Goal: Navigation & Orientation: Find specific page/section

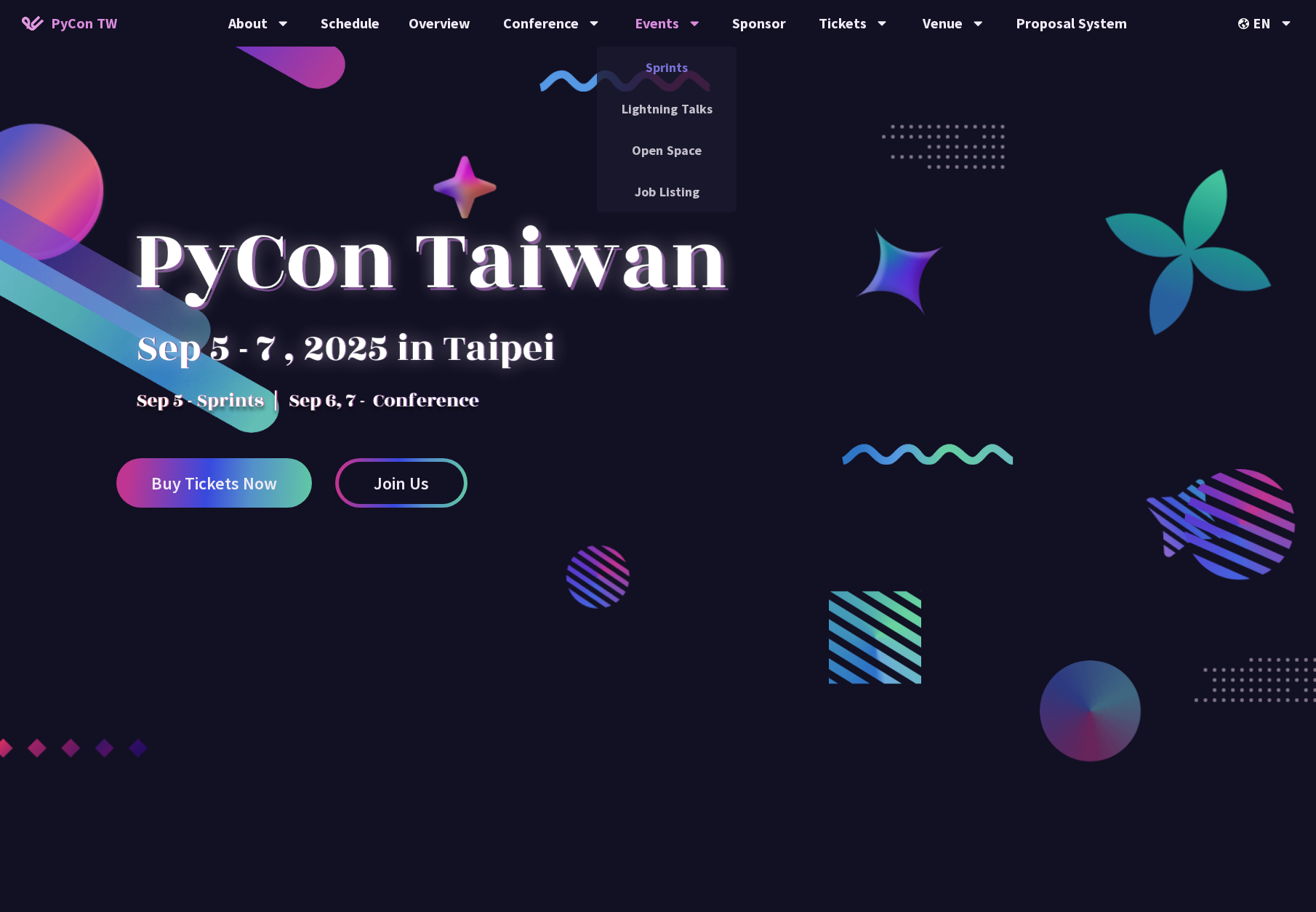
click at [677, 72] on link "Sprints" at bounding box center [667, 67] width 140 height 34
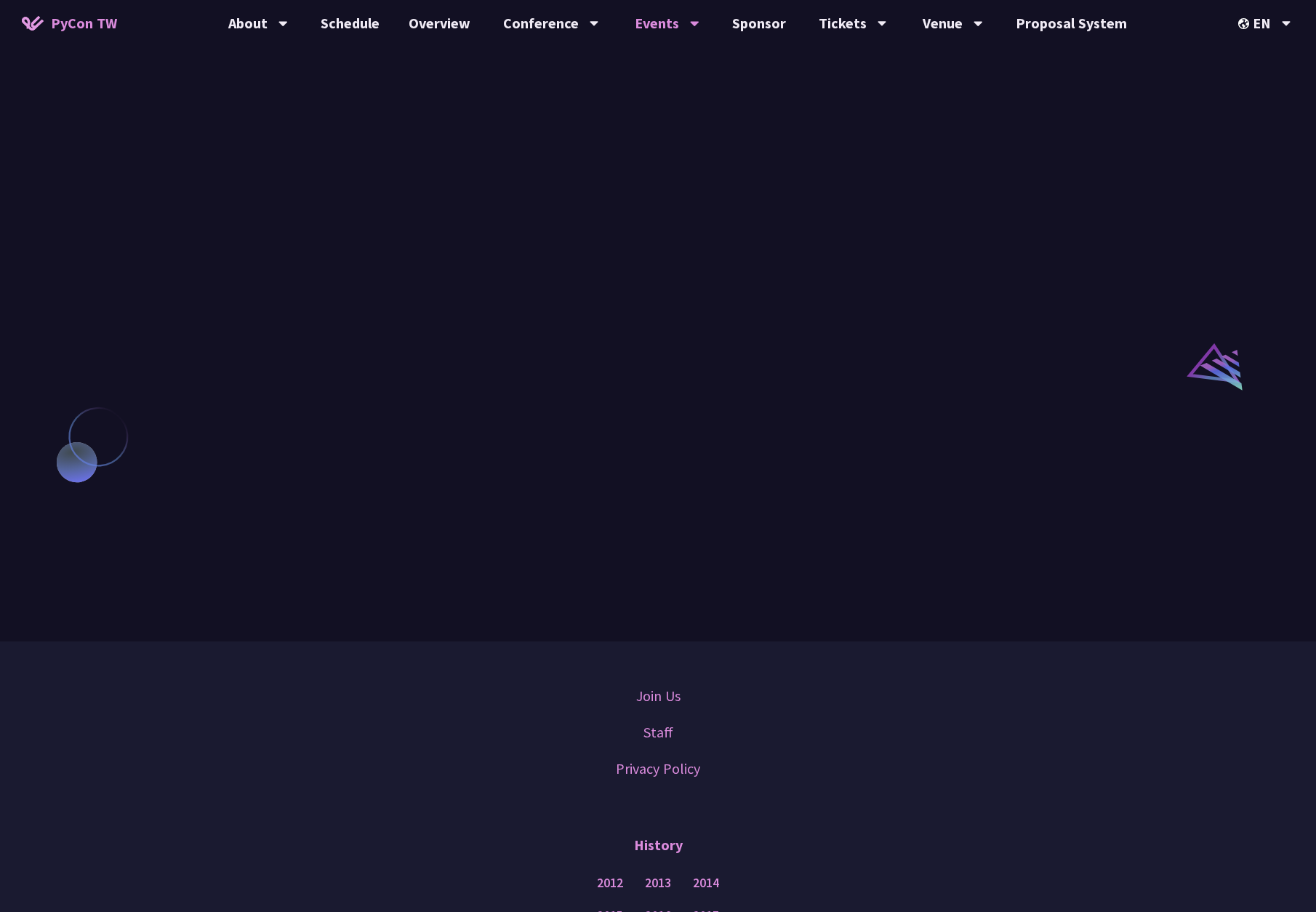
scroll to position [929, 0]
click at [770, 26] on link "Sponsor" at bounding box center [759, 23] width 83 height 47
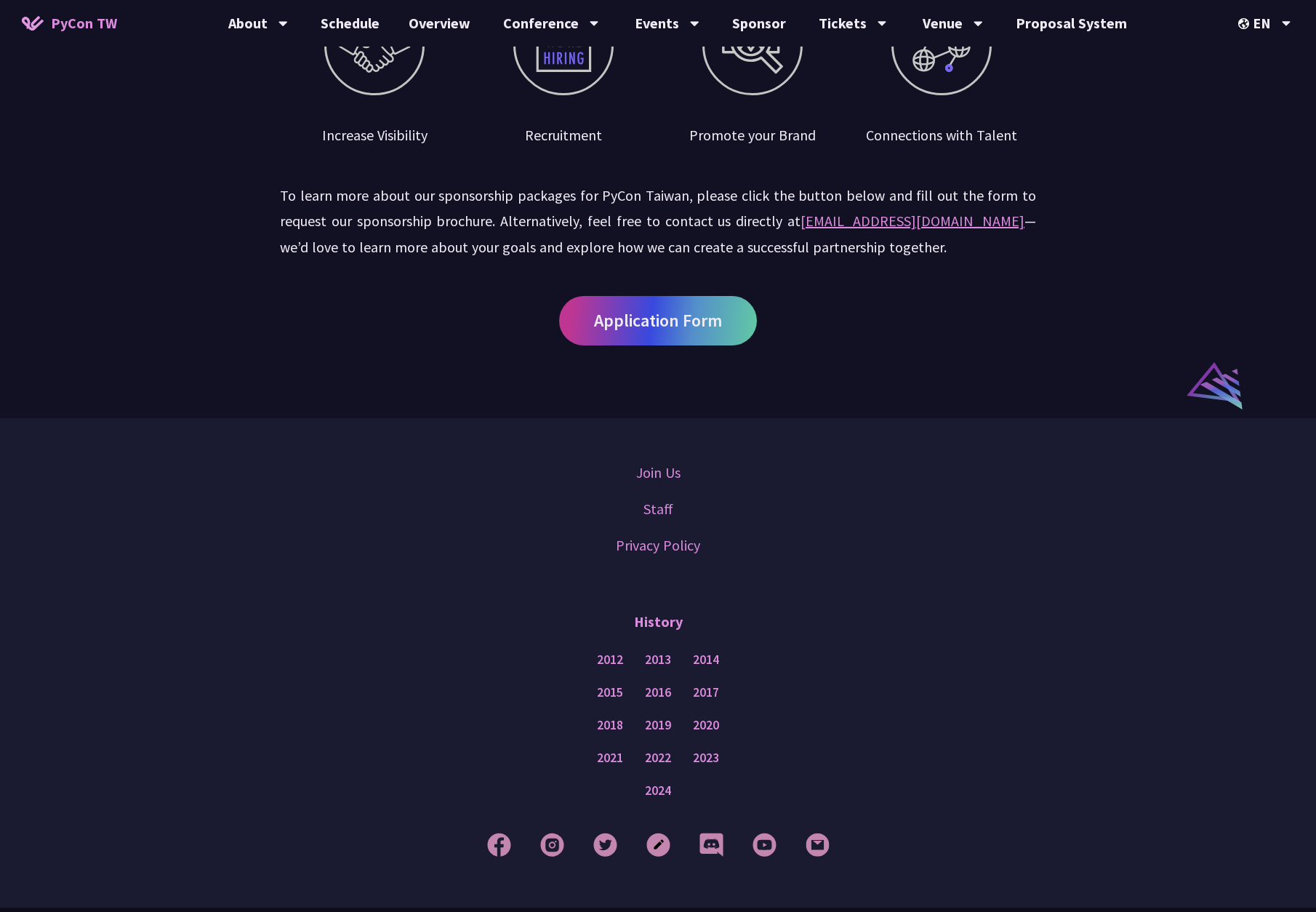
scroll to position [927, 0]
